Goal: Information Seeking & Learning: Learn about a topic

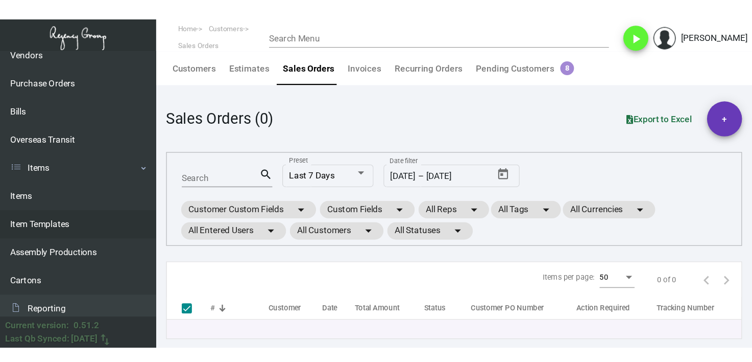
scroll to position [255, 0]
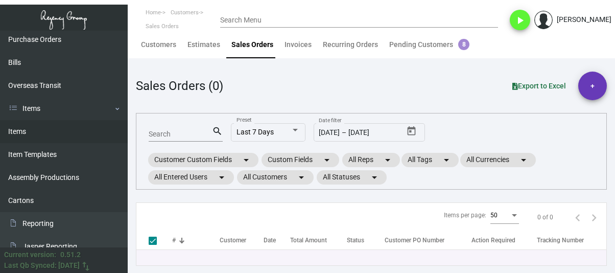
click at [59, 142] on link "Items" at bounding box center [64, 131] width 128 height 23
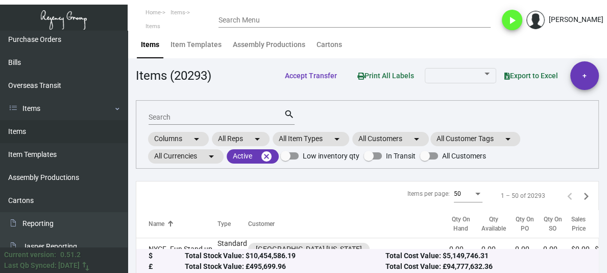
click at [182, 114] on input "Search" at bounding box center [216, 117] width 135 height 8
type input "luggage tag"
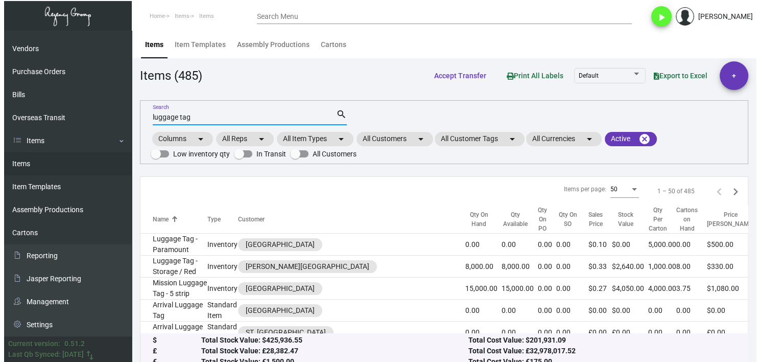
scroll to position [223, 0]
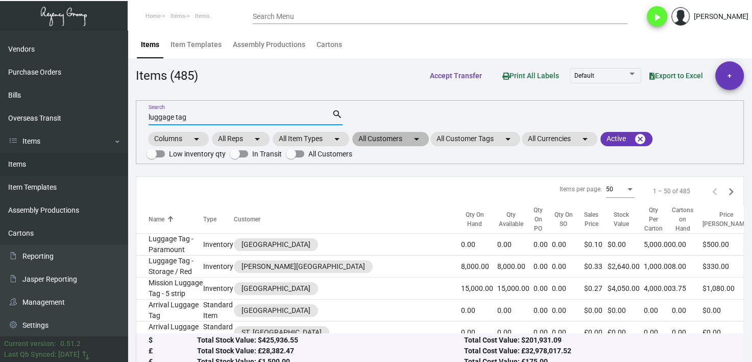
click at [367, 137] on mat-chip "All Customers arrow_drop_down" at bounding box center [390, 139] width 77 height 14
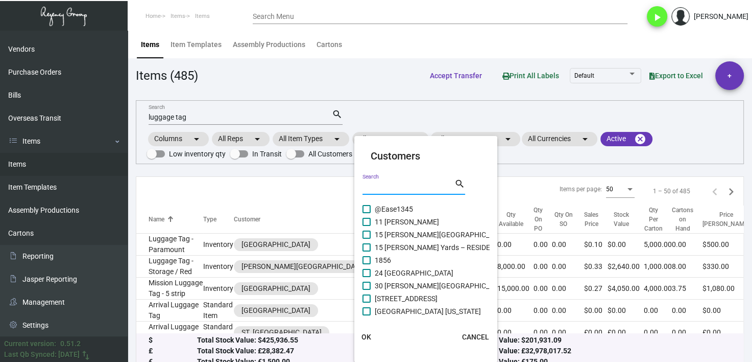
drag, startPoint x: 392, startPoint y: 184, endPoint x: 403, endPoint y: 181, distance: 10.5
click at [393, 184] on input "Search" at bounding box center [409, 187] width 92 height 8
type input "viceroy"
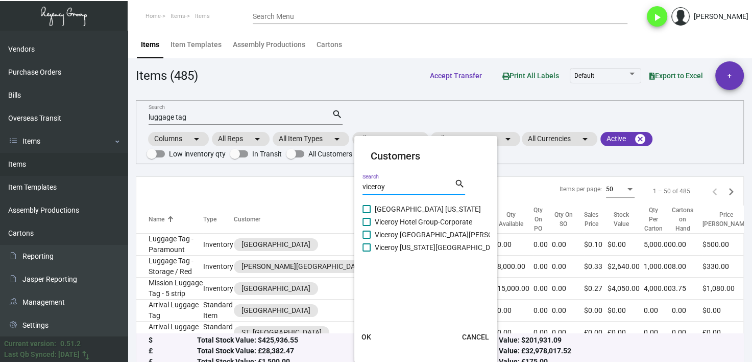
click at [368, 209] on span at bounding box center [367, 209] width 8 height 8
click at [367, 213] on input "[GEOGRAPHIC_DATA] [US_STATE]" at bounding box center [366, 213] width 1 height 1
checkbox input "true"
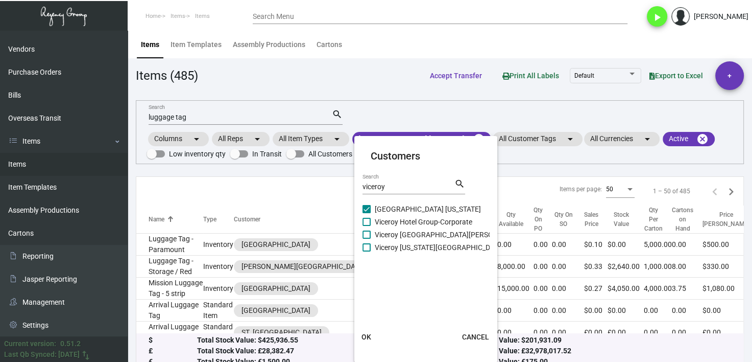
click at [367, 222] on span at bounding box center [367, 222] width 8 height 8
click at [367, 226] on input "Viceroy Hotel Group-Corporate" at bounding box center [366, 226] width 1 height 1
checkbox input "true"
click at [366, 235] on span at bounding box center [367, 234] width 8 height 8
click at [366, 239] on input "Viceroy [GEOGRAPHIC_DATA][PERSON_NAME]" at bounding box center [366, 239] width 1 height 1
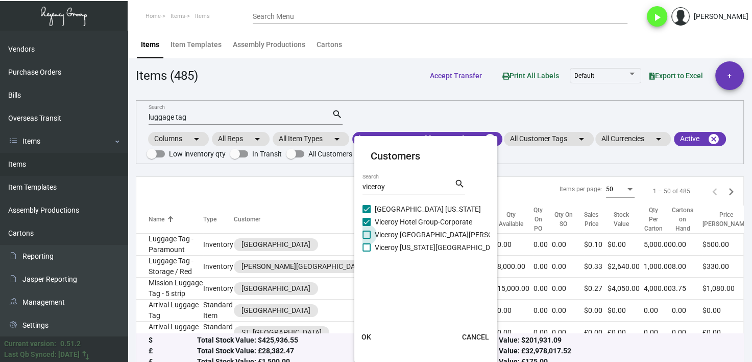
checkbox input "true"
click at [368, 253] on label "Viceroy [US_STATE][GEOGRAPHIC_DATA]" at bounding box center [434, 247] width 142 height 12
click at [367, 252] on input "Viceroy [US_STATE][GEOGRAPHIC_DATA]" at bounding box center [366, 251] width 1 height 1
checkbox input "true"
click at [370, 272] on span "OK" at bounding box center [367, 337] width 10 height 8
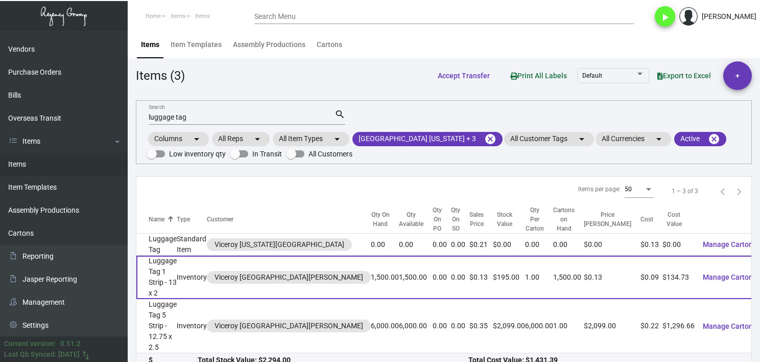
click at [177, 267] on td "Luggage Tag 1 Strip - 13 x 2" at bounding box center [156, 276] width 40 height 43
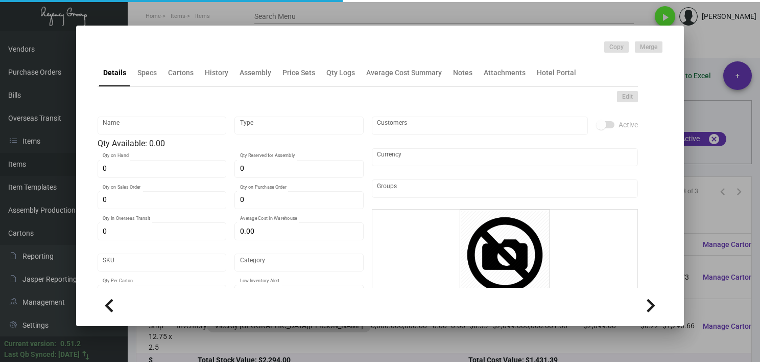
type input "Luggage Tag 1 Strip - 13 x 2"
type input "Inventory"
type input "1,500"
type input "$ 0.00"
type input "3334"
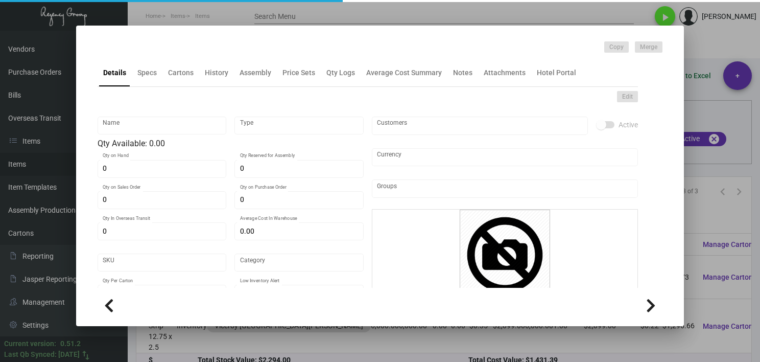
type input "Standard"
type input "1"
type input "2,000"
type input "$ 0.08982"
type input "$ 0.13"
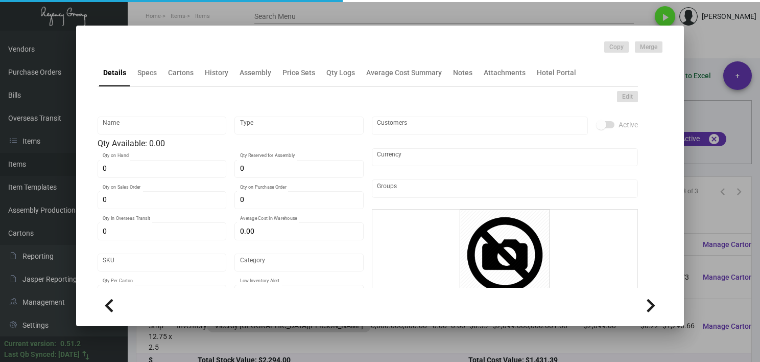
type textarea "Luggage Tags 2 styles 1 strip: 13 x 2, PPS 100# white tag stock, printing 1 col…"
checkbox input "true"
type input "United States Dollar $"
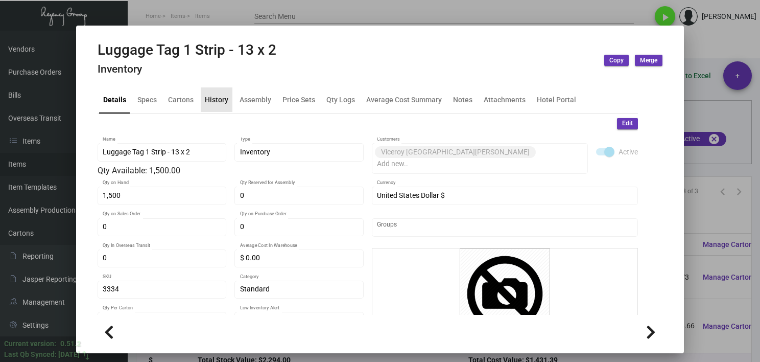
click at [229, 94] on div "History" at bounding box center [217, 99] width 32 height 25
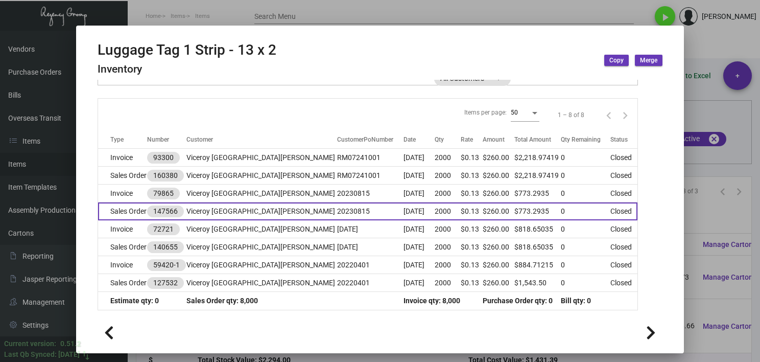
scroll to position [111, 0]
click at [125, 207] on td "Sales Order" at bounding box center [122, 211] width 49 height 18
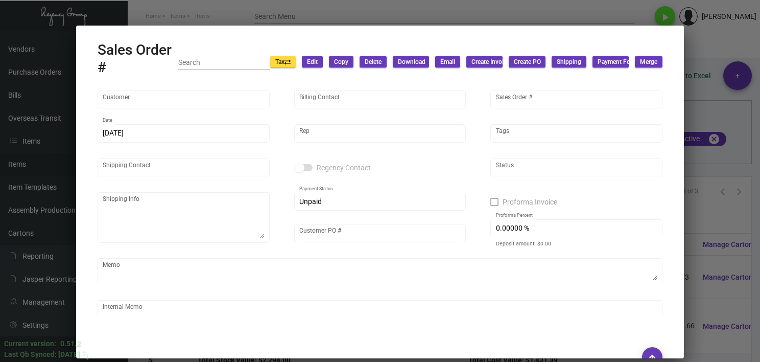
type input "Viceroy [GEOGRAPHIC_DATA][PERSON_NAME]"
type input "[PERSON_NAME]"
type input "147566"
type input "[DATE]"
type input "[PERSON_NAME]"
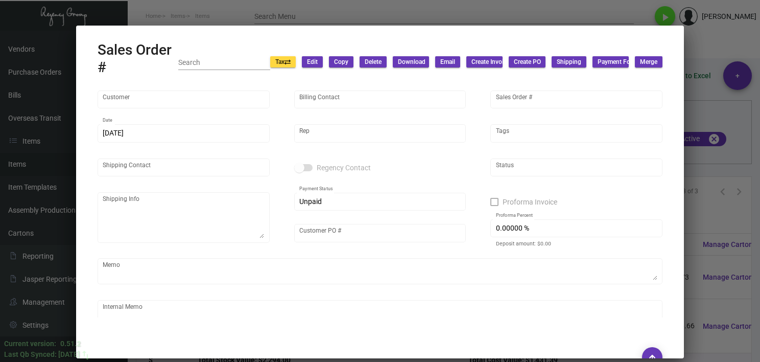
type input "[PERSON_NAME]"
type textarea "Viceroy Santa [PERSON_NAME] [STREET_ADDRESS]"
type input "20230815"
type textarea "$37.08"
type input "United States Dollar $"
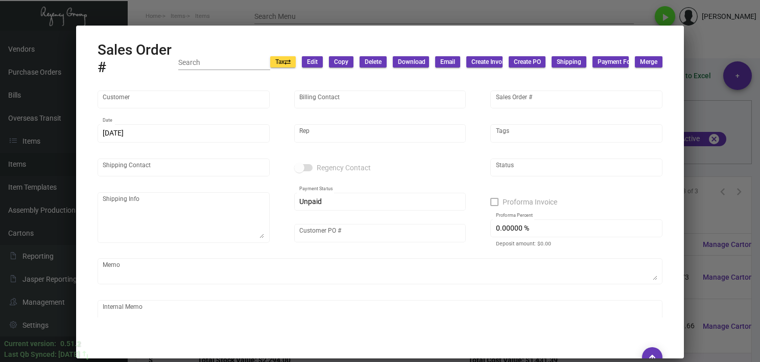
type input "$ 61.40"
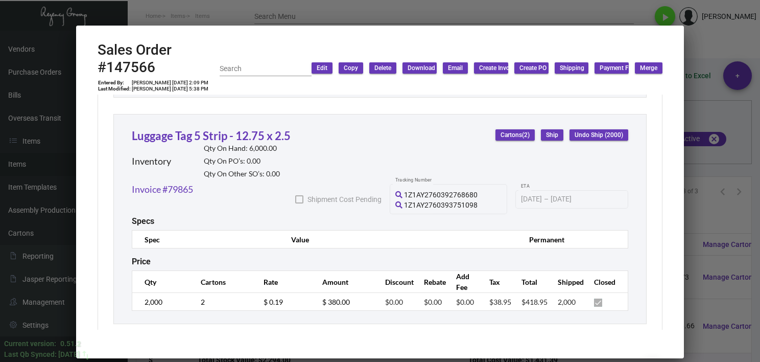
scroll to position [810, 0]
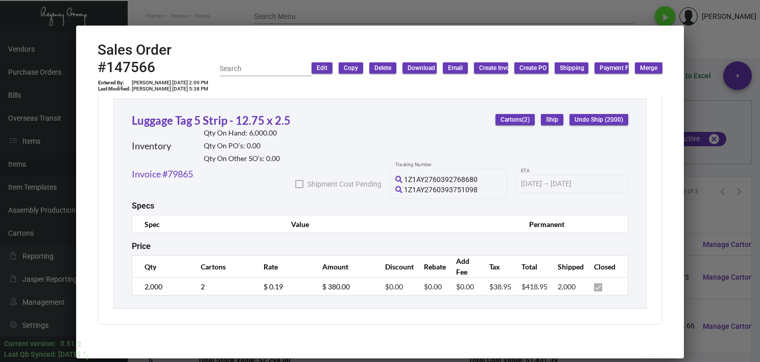
click at [429, 186] on span "1Z1AY2760393751098" at bounding box center [441, 189] width 74 height 8
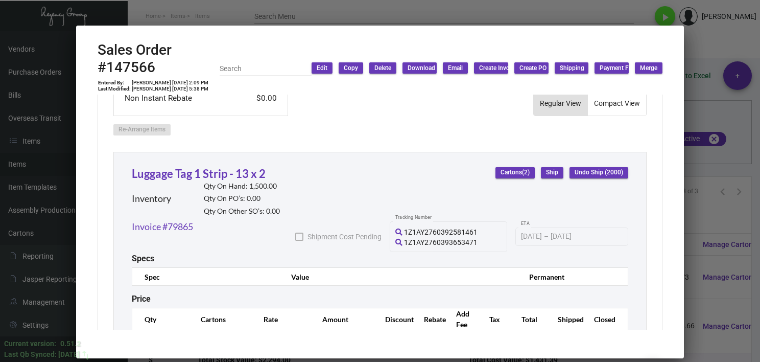
scroll to position [453, 0]
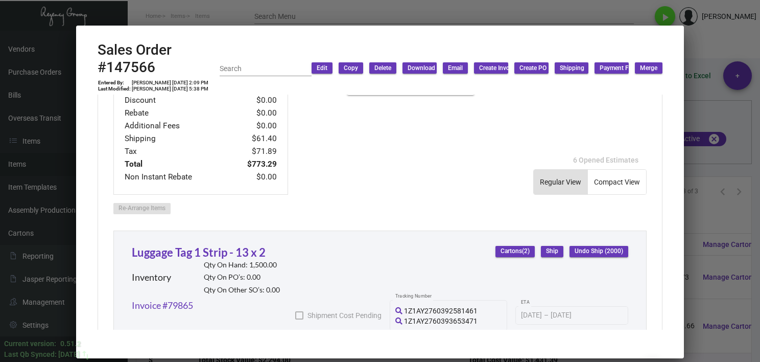
click at [615, 182] on div at bounding box center [380, 181] width 760 height 362
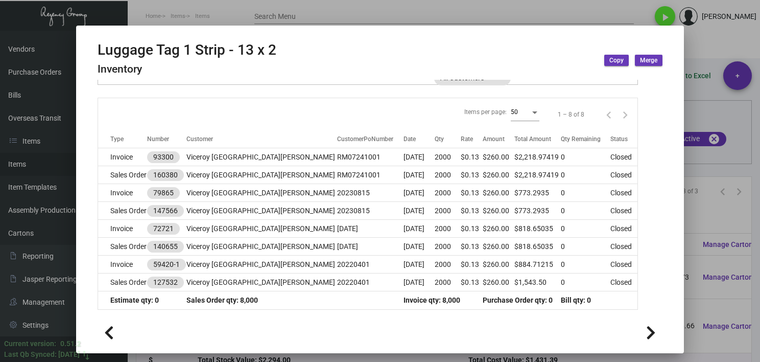
scroll to position [9, 0]
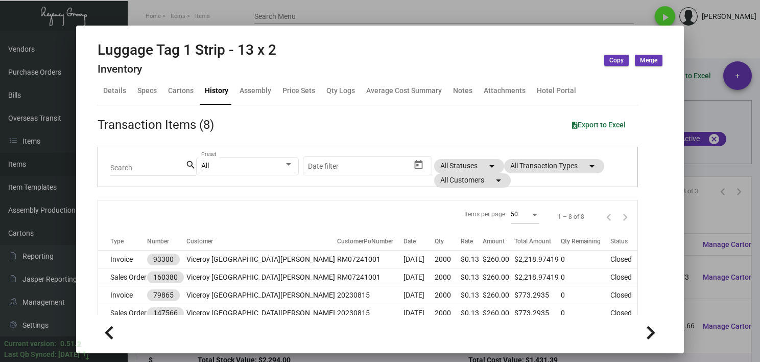
click at [615, 272] on div at bounding box center [380, 181] width 760 height 362
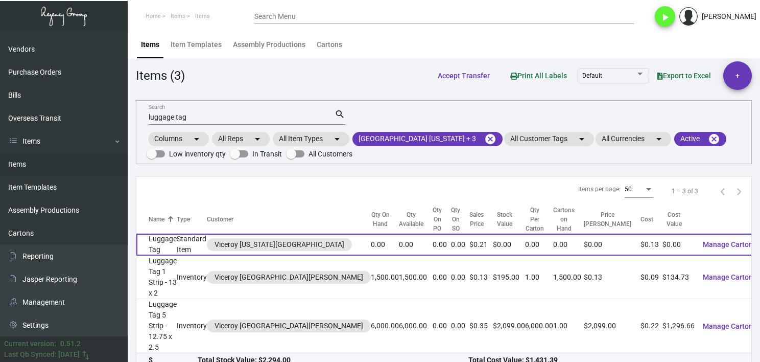
click at [207, 242] on td "Standard Item" at bounding box center [192, 244] width 30 height 22
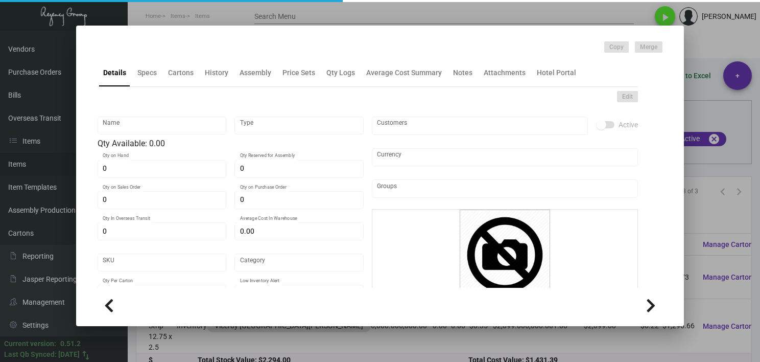
type input "Luggage Tag"
type input "Standard Item"
type input "$ 0.00"
type input "VCR-DC-Luggage Tag -70"
type input "Standard"
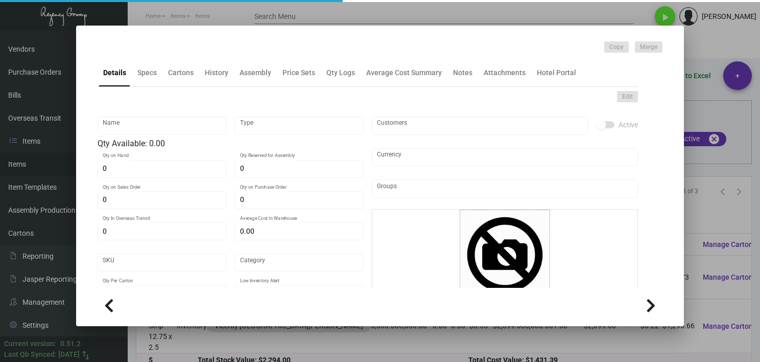
type input "$ 0.12804"
type input "$ 0.21"
checkbox input "true"
type input "United States Dollar $"
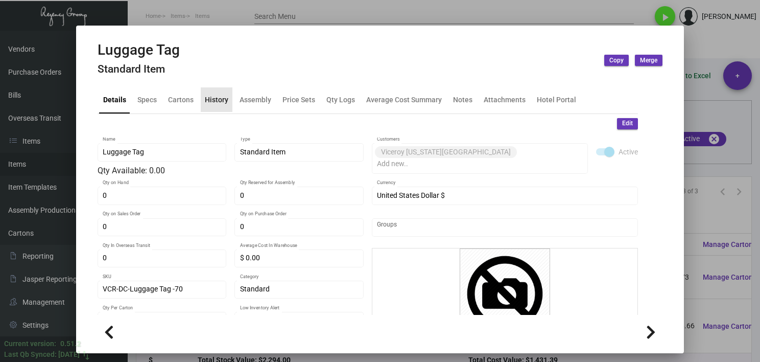
click at [227, 100] on div "History" at bounding box center [217, 99] width 32 height 25
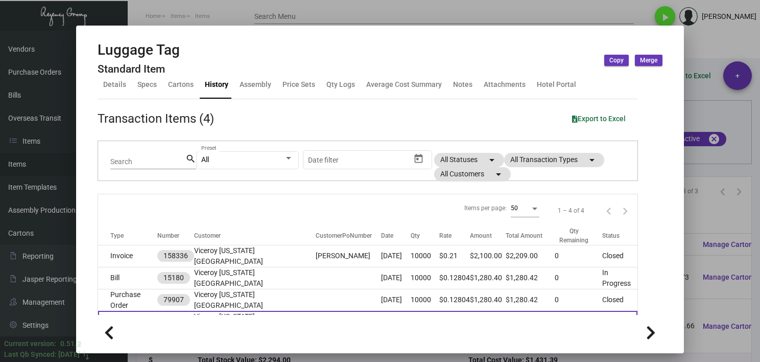
scroll to position [39, 0]
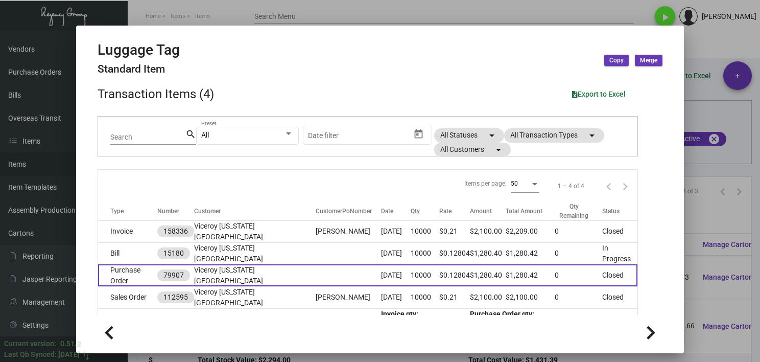
click at [151, 264] on td "Purchase Order" at bounding box center [127, 275] width 59 height 22
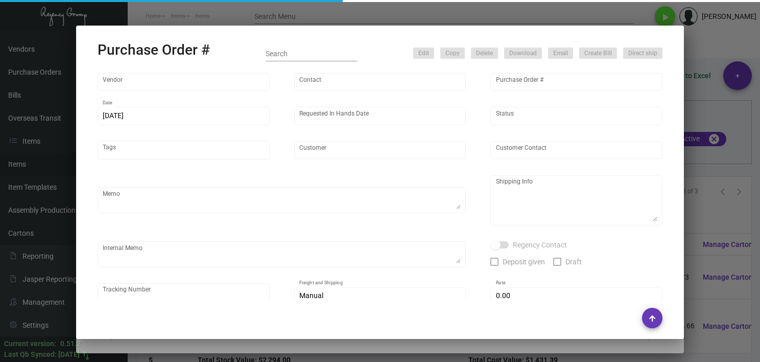
type input "SSP"
type input "[PERSON_NAME]"
type input "79907"
type input "[DATE]"
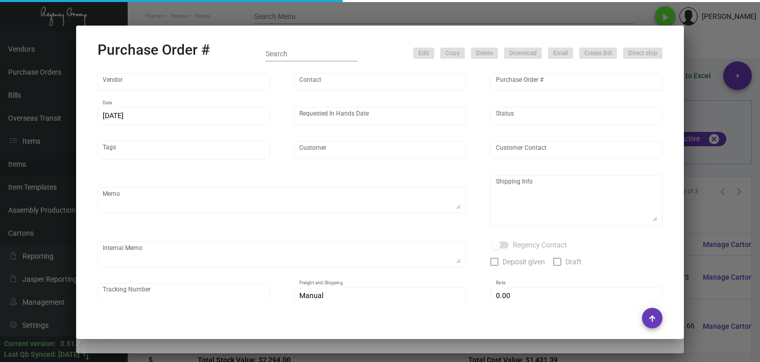
type input "Viceroy [US_STATE][GEOGRAPHIC_DATA]"
type input "[PERSON_NAME]"
type textarea "Viceroy [US_STATE] [GEOGRAPHIC_DATA] [PERSON_NAME] [STREET_ADDRESS][US_STATE][U…"
type input "$ 0.00"
type input "United States Dollar $"
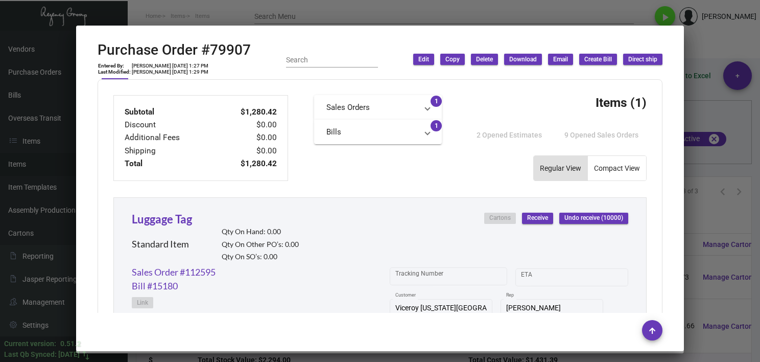
scroll to position [511, 0]
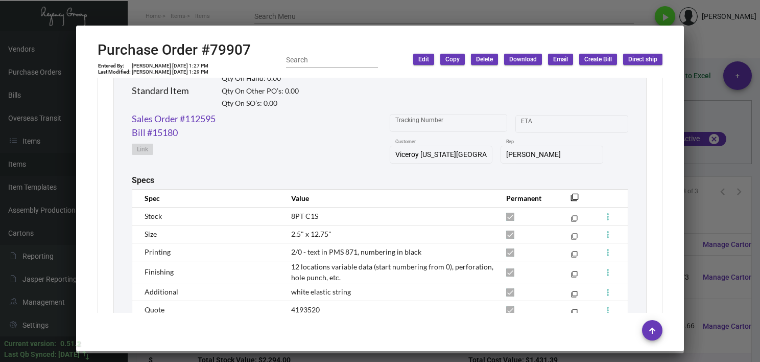
click at [615, 272] on div at bounding box center [380, 181] width 760 height 362
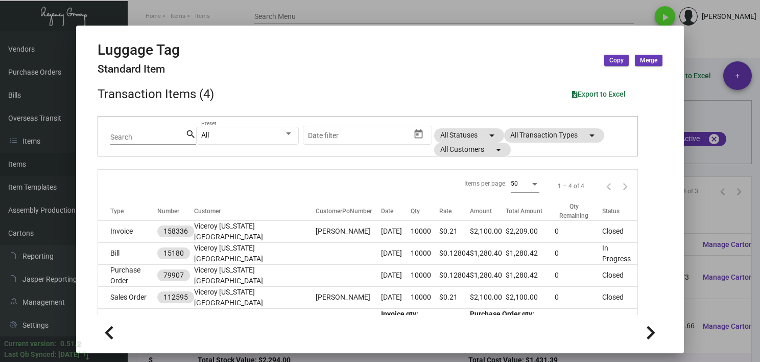
click at [615, 272] on div at bounding box center [380, 181] width 760 height 362
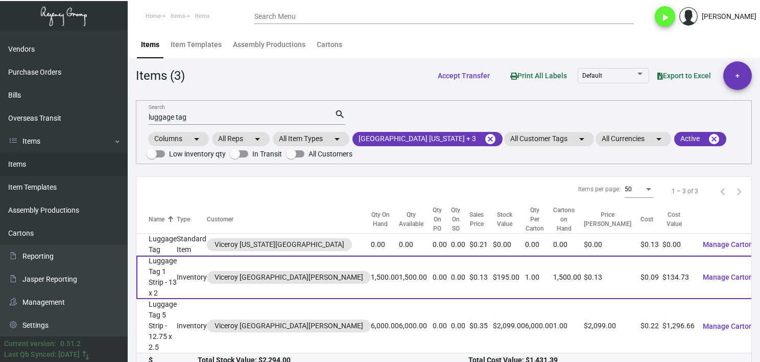
click at [207, 261] on td "Inventory" at bounding box center [192, 276] width 30 height 43
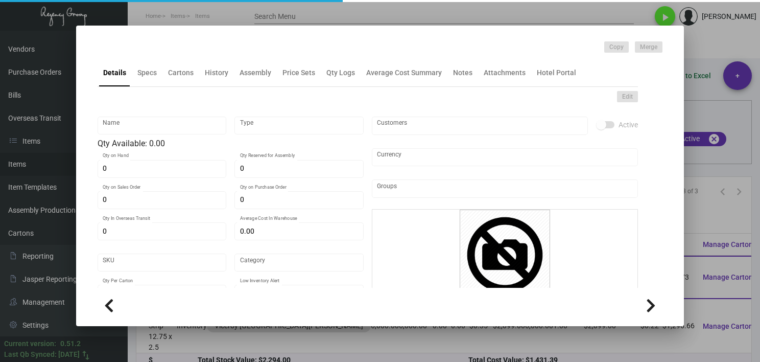
type input "Luggage Tag 1 Strip - 13 x 2"
type input "Inventory"
type input "1,500"
type input "$ 0.00"
type input "3334"
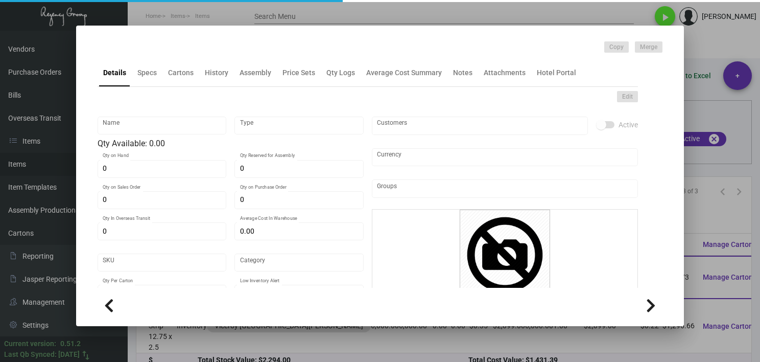
type input "Standard"
type input "1"
type input "2,000"
type input "$ 0.08982"
type input "$ 0.13"
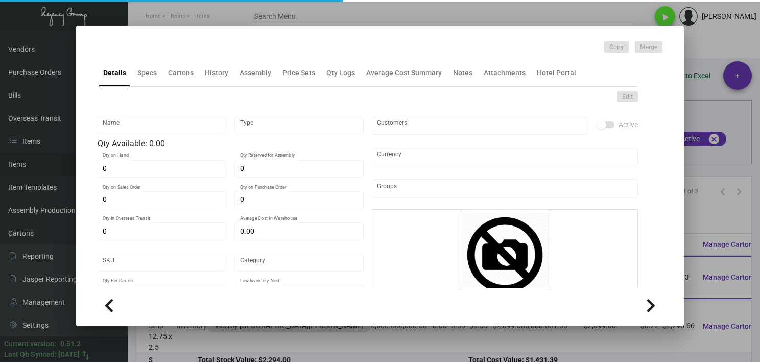
type textarea "Luggage Tags 2 styles 1 strip: 13 x 2, PPS 100# white tag stock, printing 1 col…"
checkbox input "true"
type input "United States Dollar $"
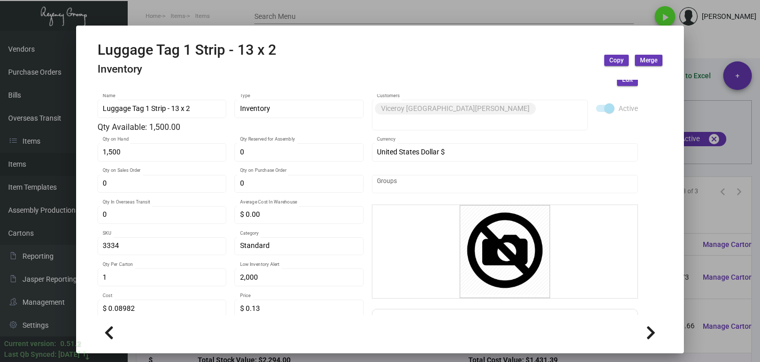
scroll to position [197, 0]
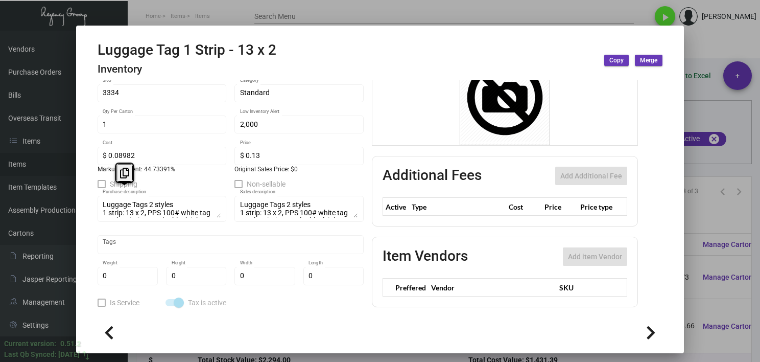
drag, startPoint x: 217, startPoint y: 218, endPoint x: 221, endPoint y: 235, distance: 18.0
click at [221, 235] on div "Luggage Tag 1 Strip - 13 x 2 Name Inventory Type Qty Available: 1,500.00 1,500 …" at bounding box center [231, 124] width 266 height 367
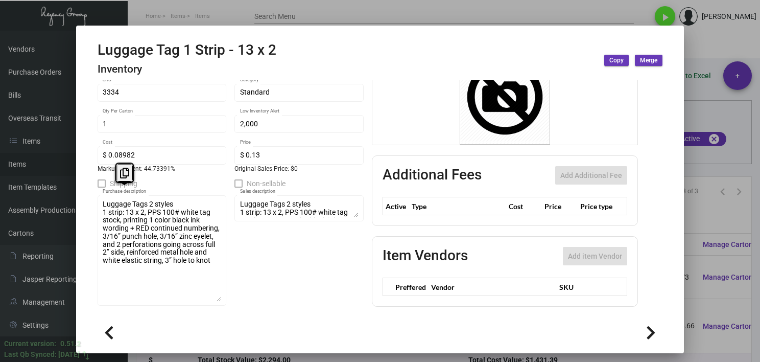
click at [240, 272] on div "Luggage Tag 1 Strip - 13 x 2 Name Inventory Type Qty Available: 1,500.00 1,500 …" at bounding box center [231, 167] width 266 height 452
click at [392, 17] on div at bounding box center [380, 181] width 760 height 362
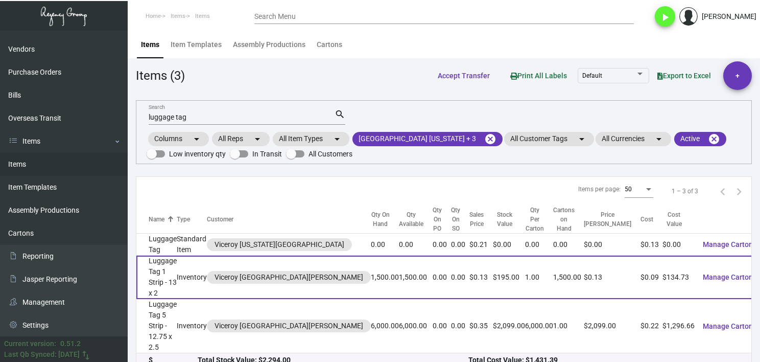
click at [177, 270] on td "Luggage Tag 1 Strip - 13 x 2" at bounding box center [156, 276] width 40 height 43
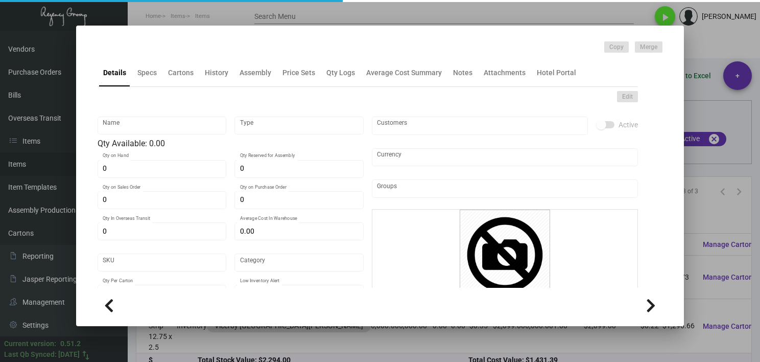
type input "Luggage Tag 1 Strip - 13 x 2"
type input "Inventory"
type input "1,500"
type input "$ 0.00"
type input "3334"
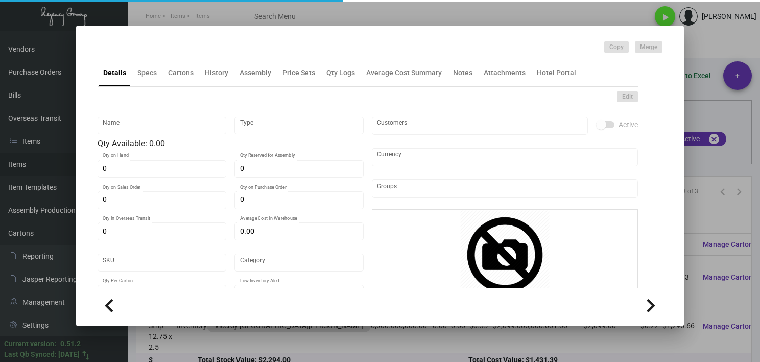
type input "Standard"
type input "1"
type input "2,000"
type input "$ 0.08982"
type input "$ 0.13"
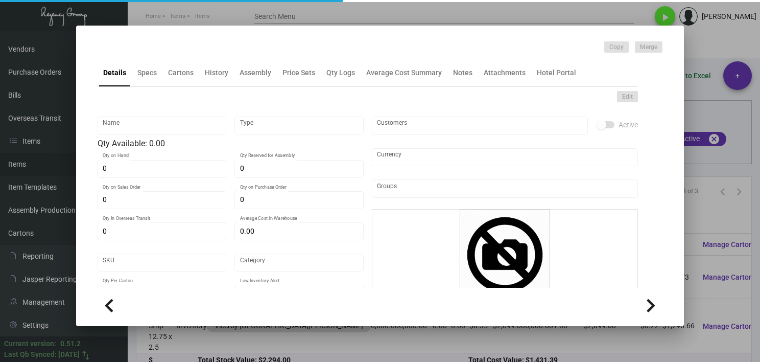
type textarea "Luggage Tags 2 styles 1 strip: 13 x 2, PPS 100# white tag stock, printing 1 col…"
checkbox input "true"
type input "United States Dollar $"
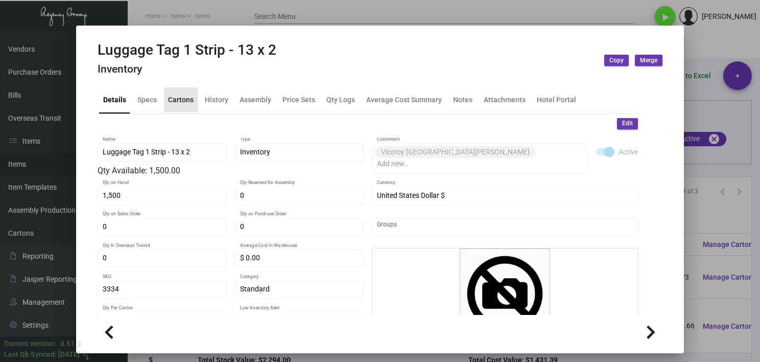
click at [192, 102] on div "Cartons" at bounding box center [181, 99] width 26 height 11
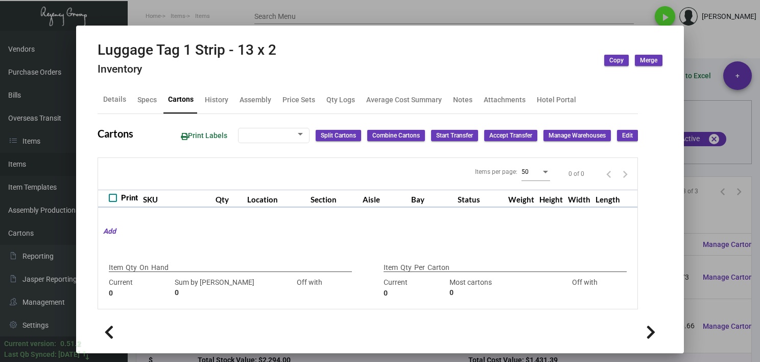
checkbox input "true"
type input "1,500"
type input "1500"
type input "0"
type input "1"
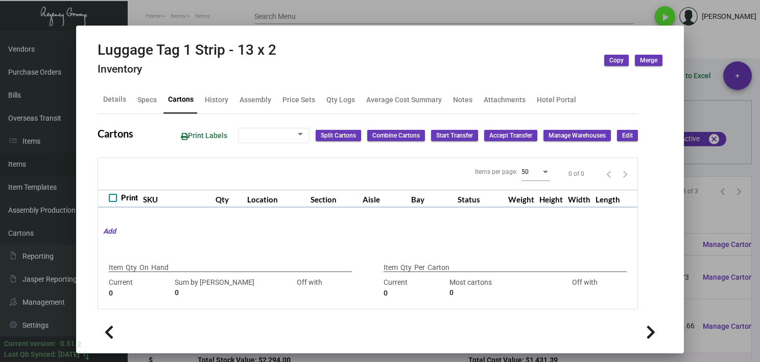
type input "2000"
type input "-1999"
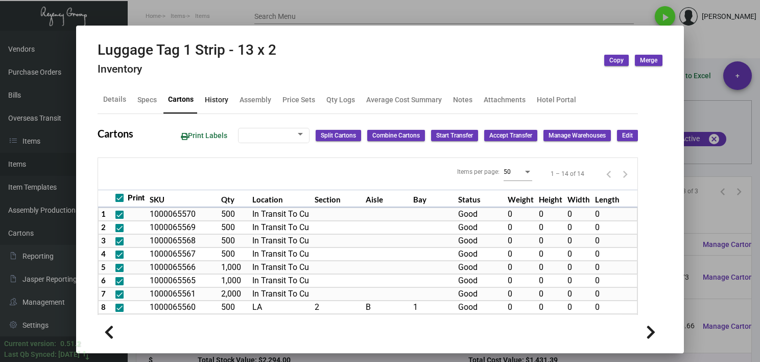
click at [208, 103] on div "History" at bounding box center [216, 99] width 23 height 11
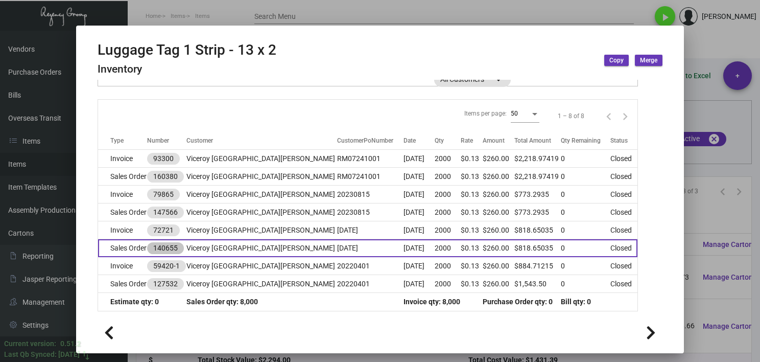
scroll to position [111, 0]
